Goal: Navigation & Orientation: Find specific page/section

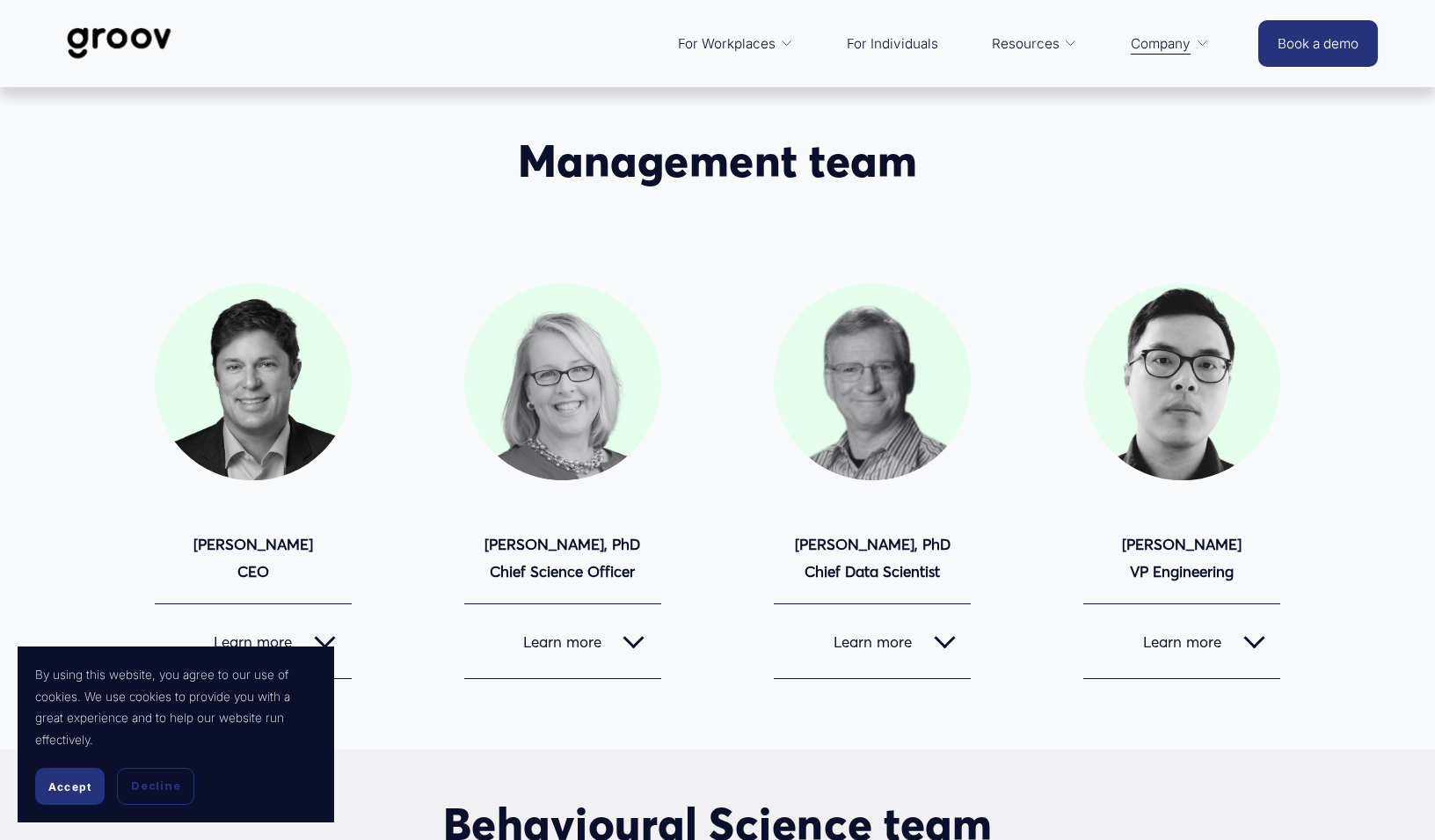
click at [116, 39] on img at bounding box center [118, 43] width 124 height 58
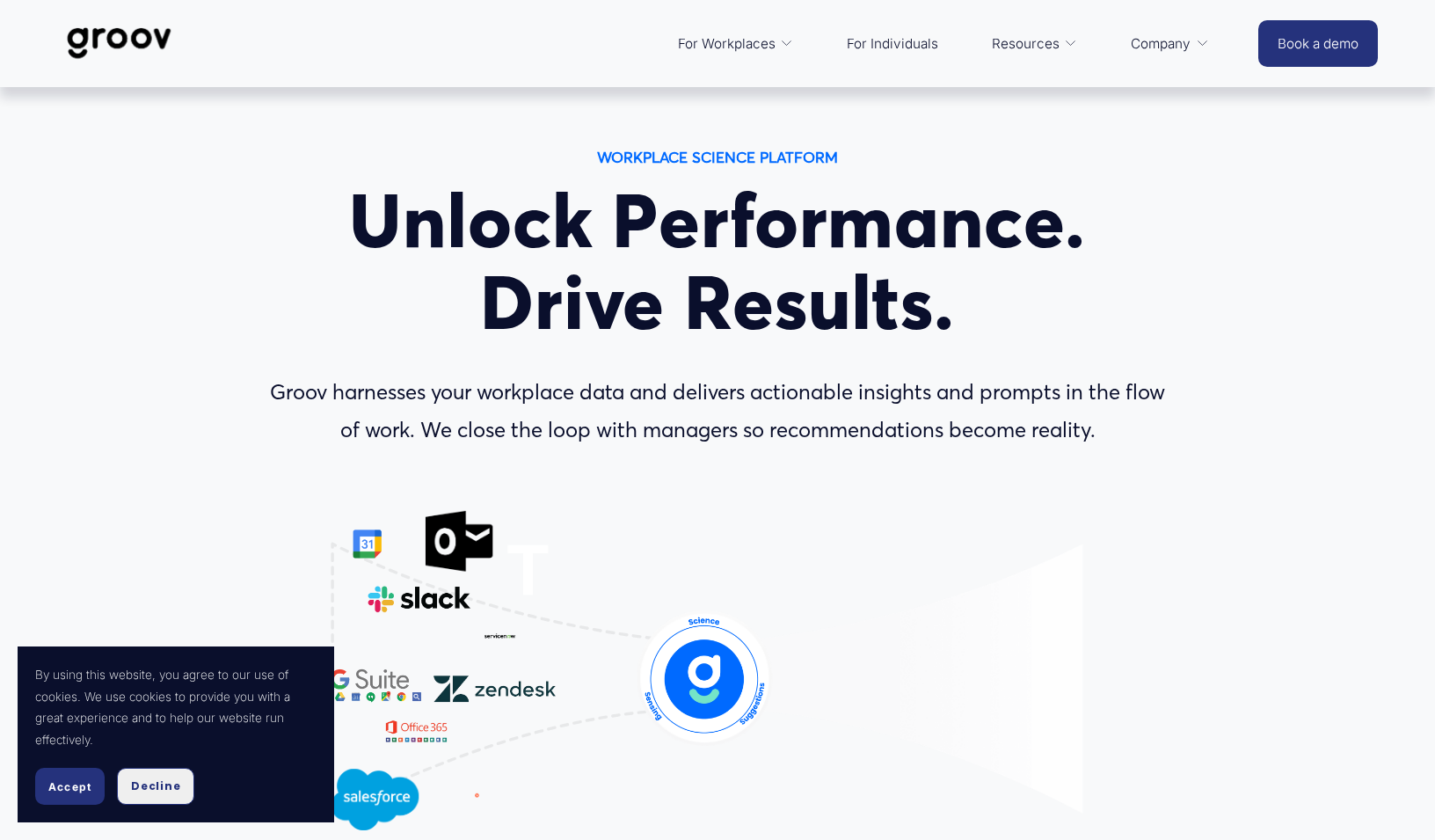
click at [169, 782] on span "Decline" at bounding box center [155, 786] width 49 height 16
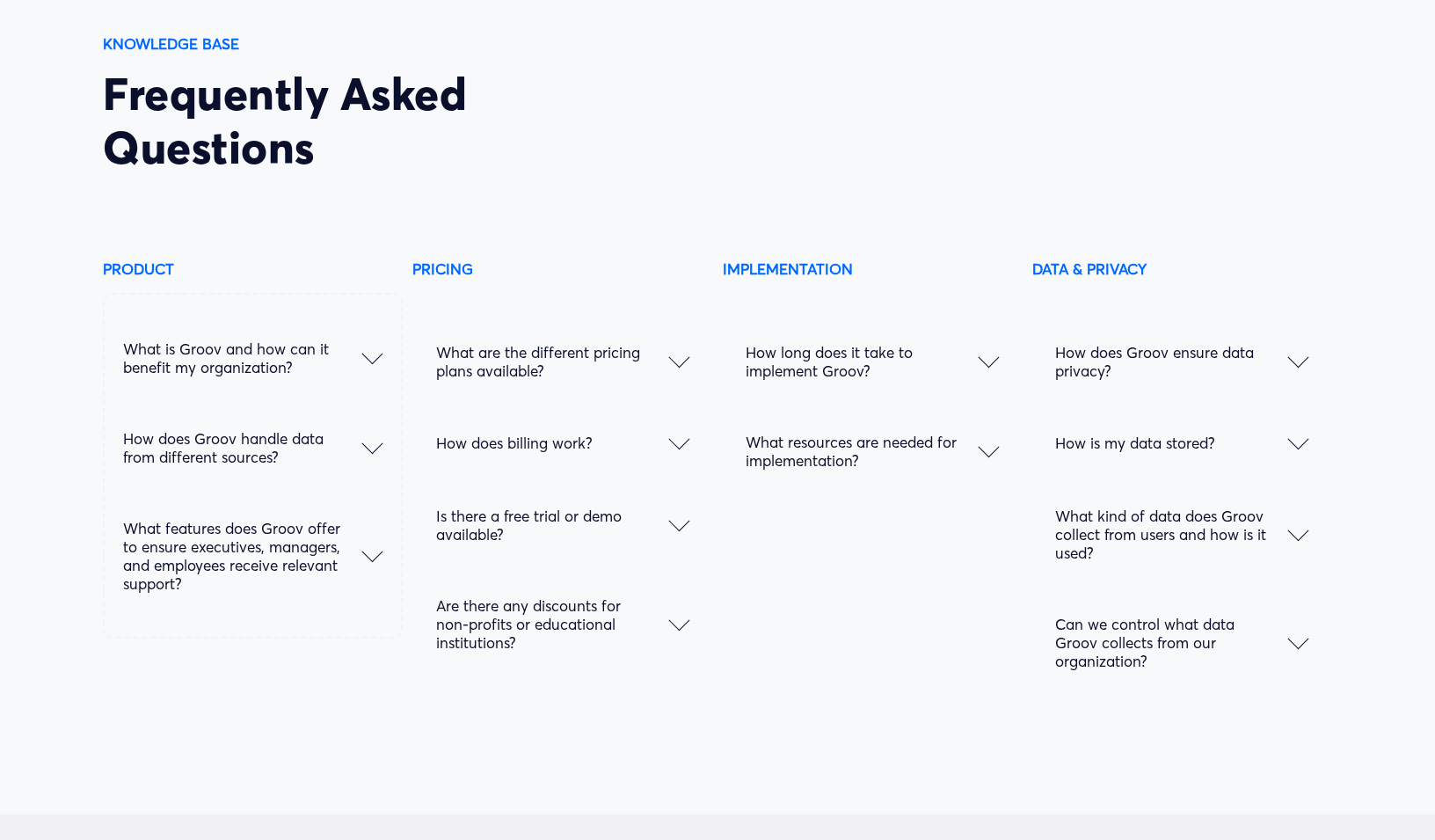
scroll to position [8726, 0]
click at [671, 360] on div at bounding box center [679, 361] width 21 height 21
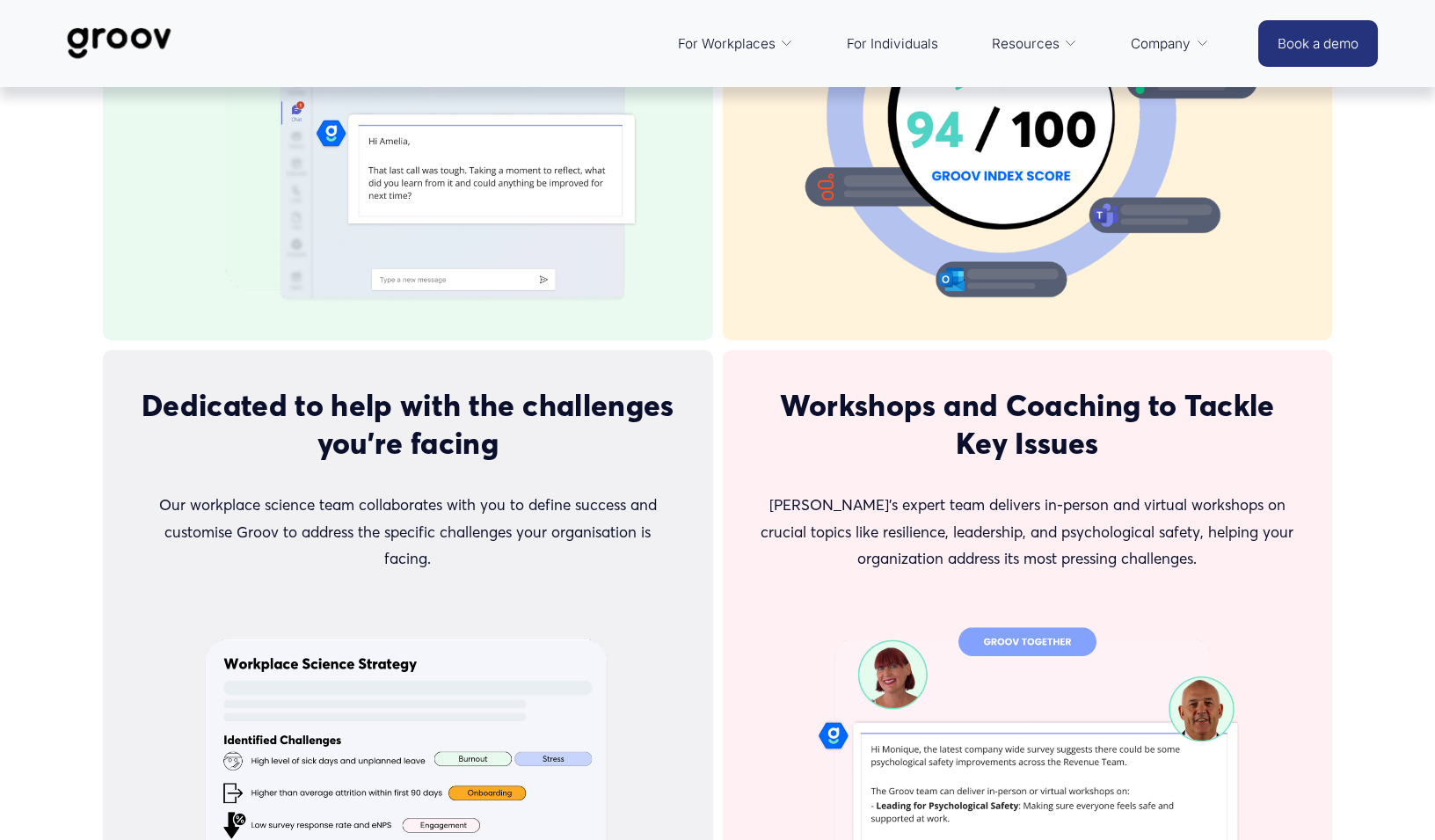
scroll to position [4639, 0]
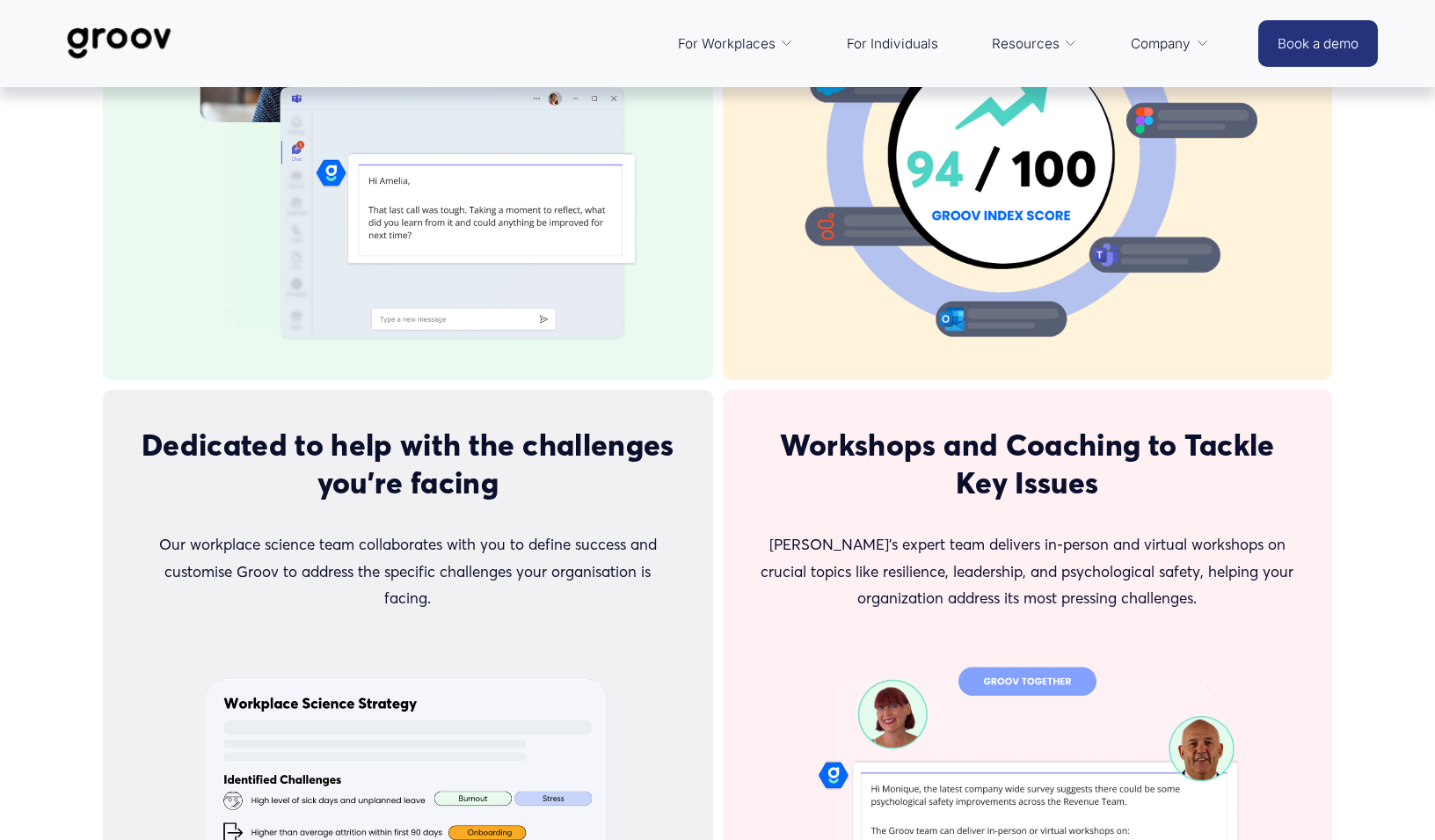
click at [923, 38] on link "For Individuals" at bounding box center [893, 44] width 109 height 42
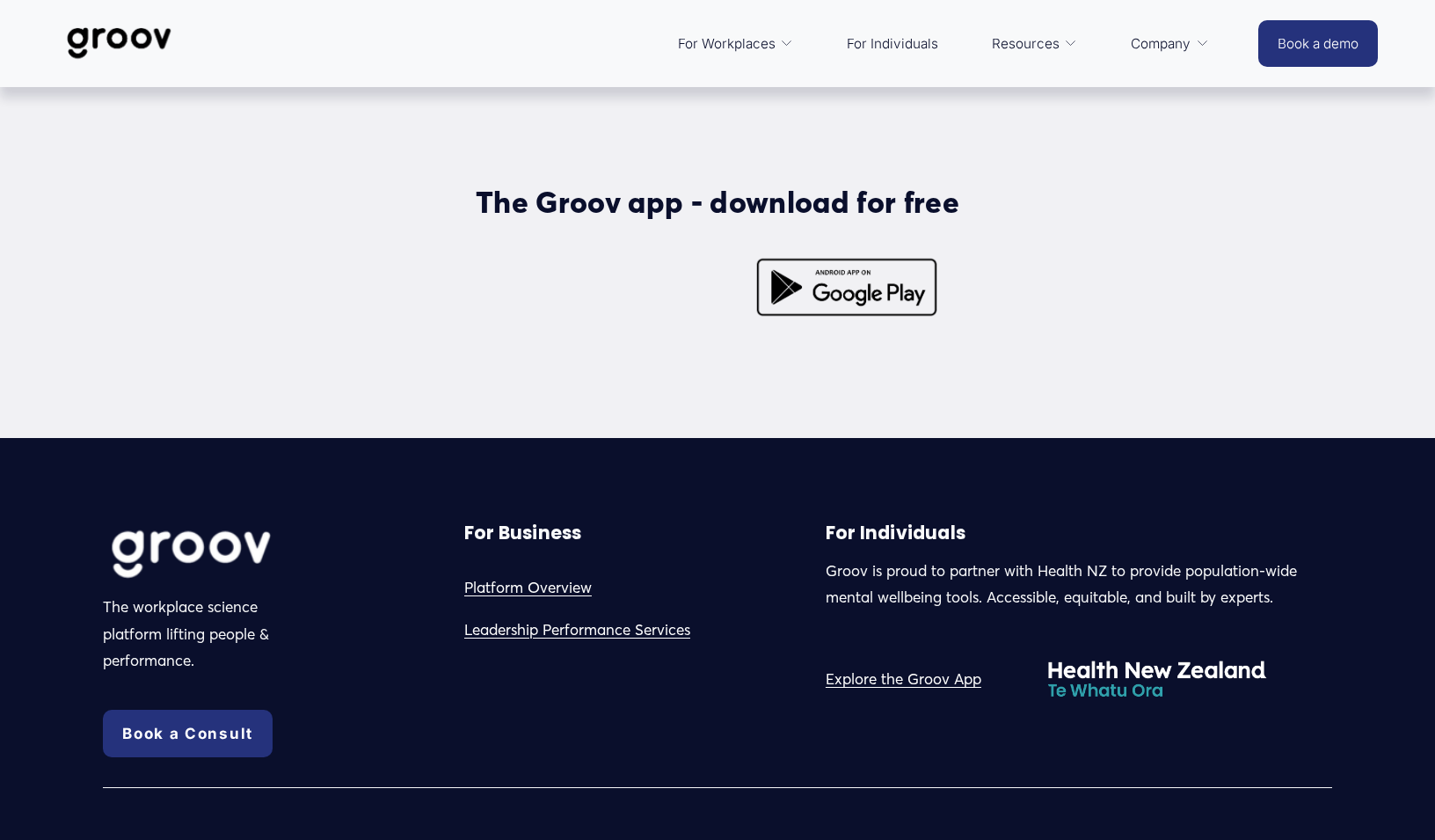
scroll to position [4972, 0]
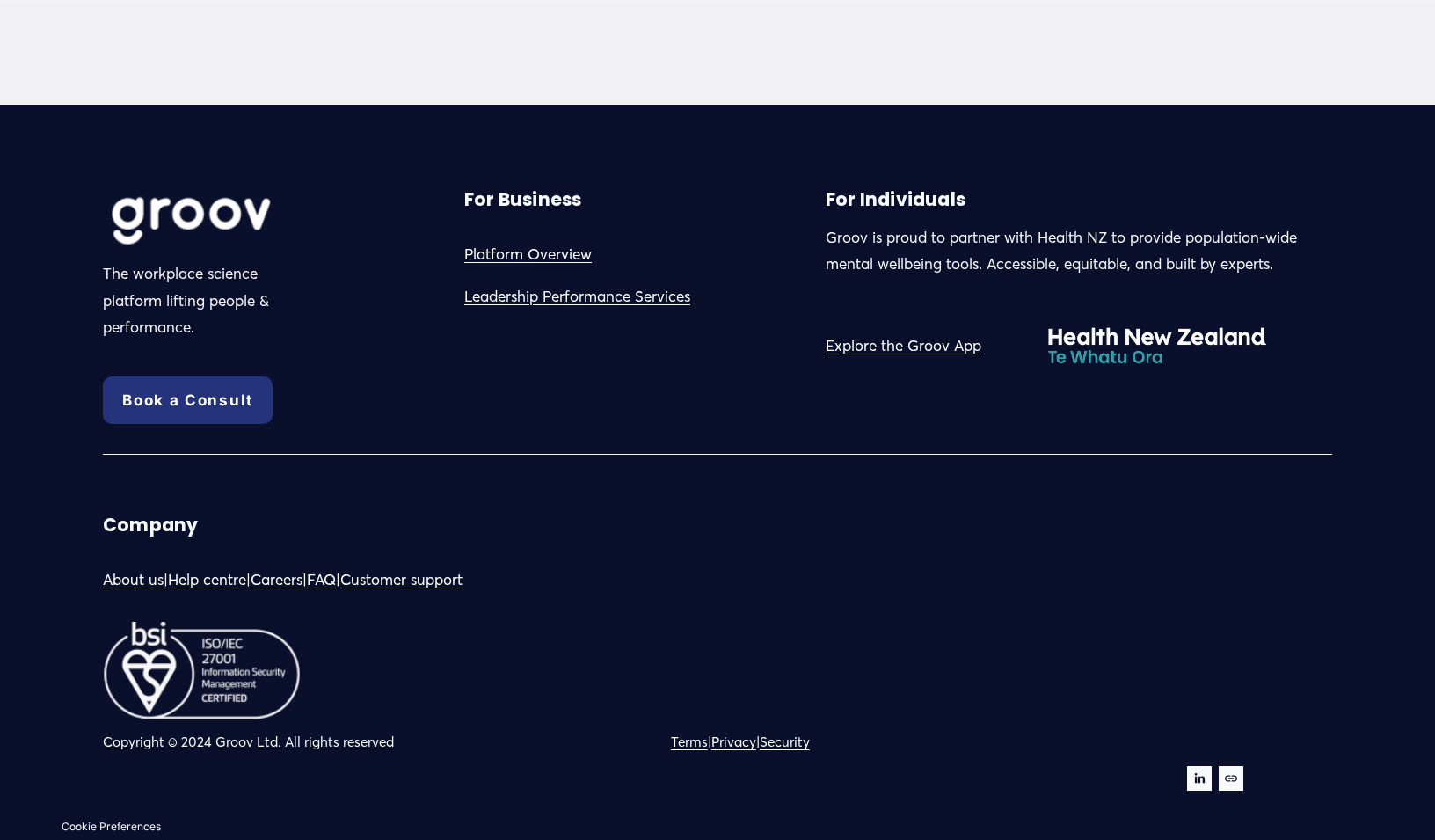
click at [297, 574] on link "Careers" at bounding box center [277, 580] width 52 height 28
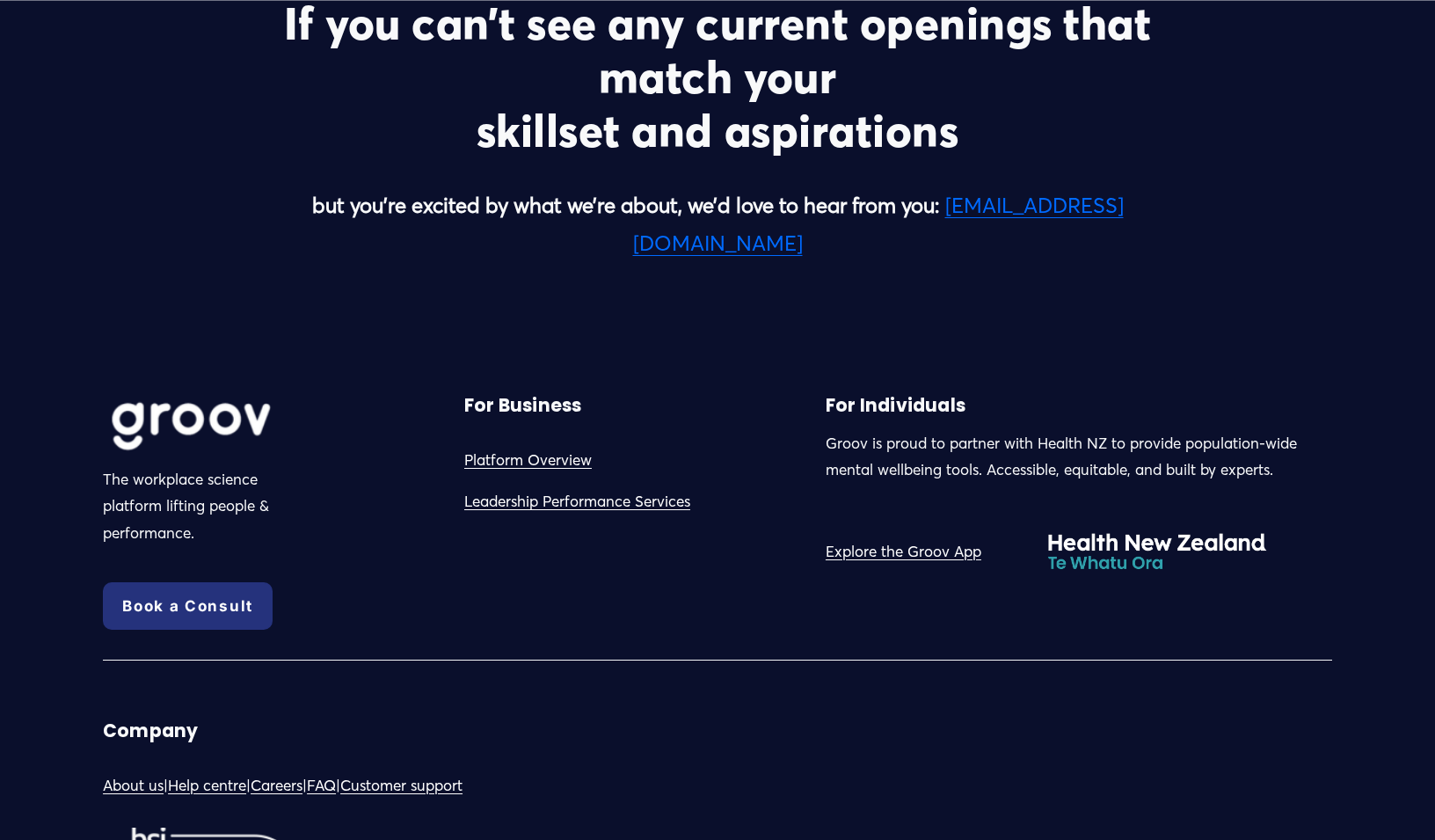
scroll to position [4260, 0]
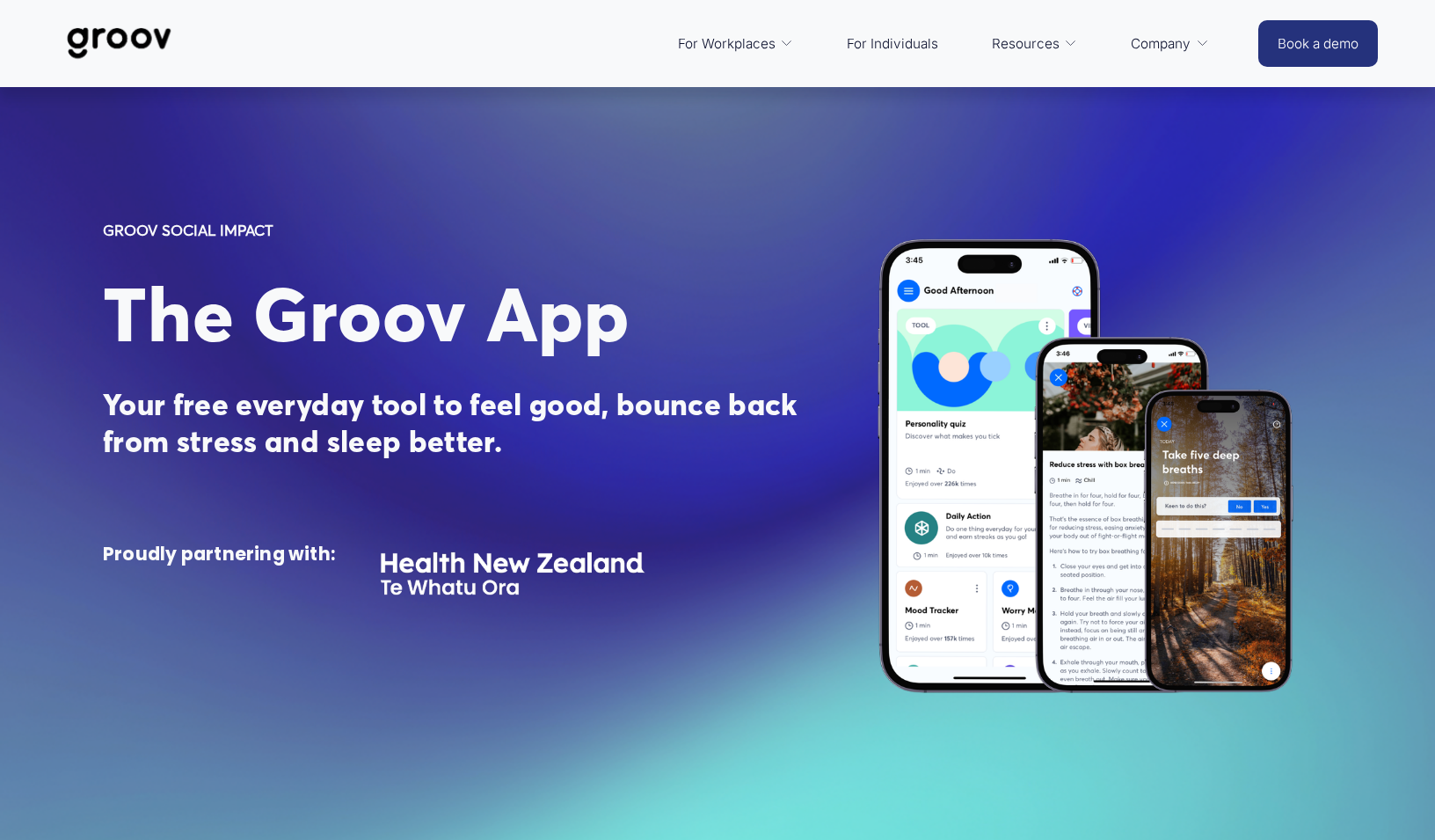
click at [0, 0] on link "Platform Overview" at bounding box center [0, 0] width 0 height 0
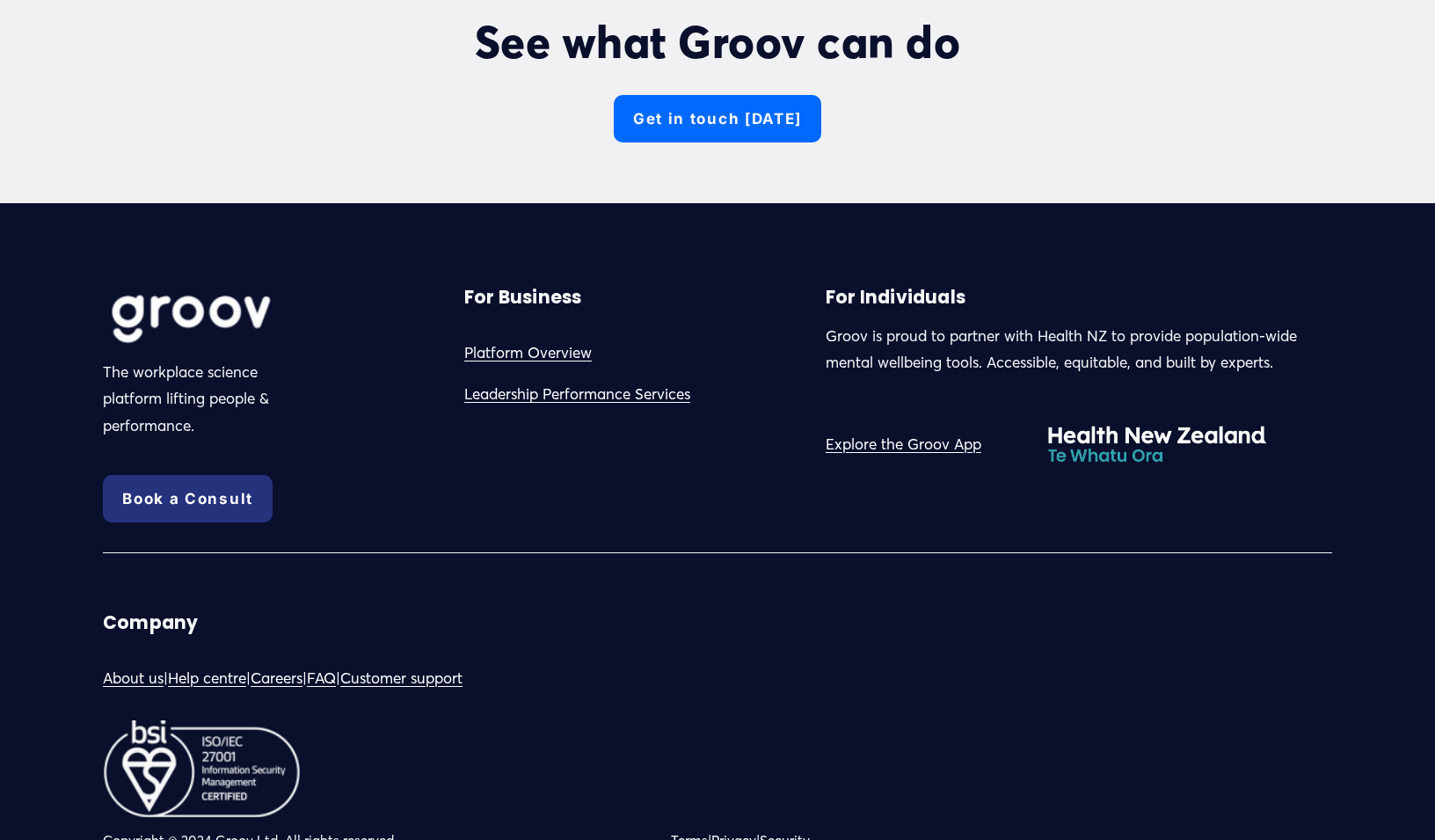
scroll to position [6467, 0]
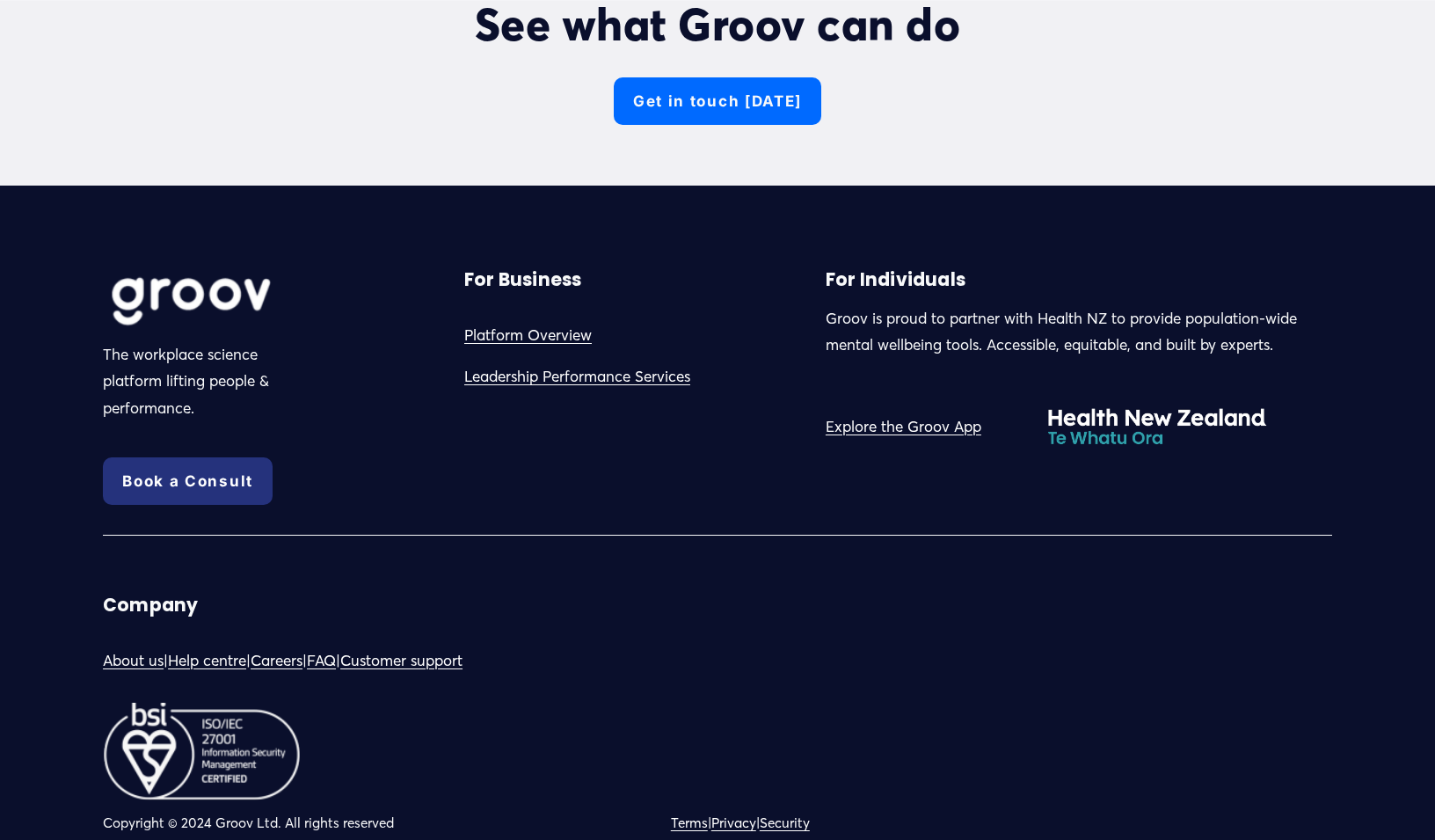
click at [293, 647] on link "Careers" at bounding box center [277, 660] width 52 height 28
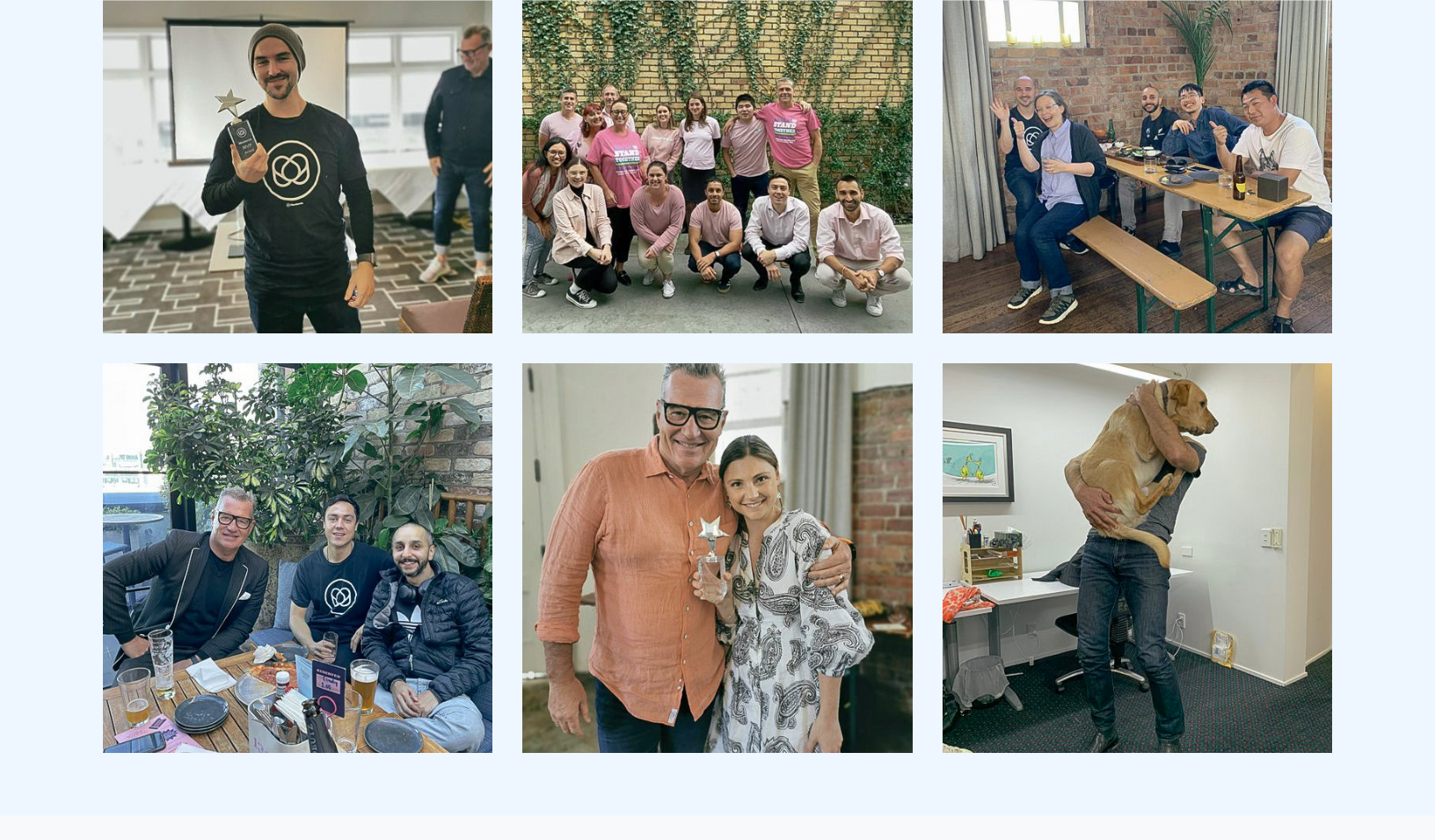
scroll to position [2279, 0]
